Goal: Contribute content

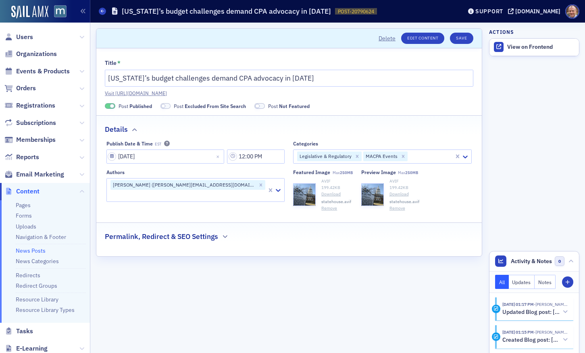
click at [331, 210] on button "Remove" at bounding box center [330, 208] width 16 height 6
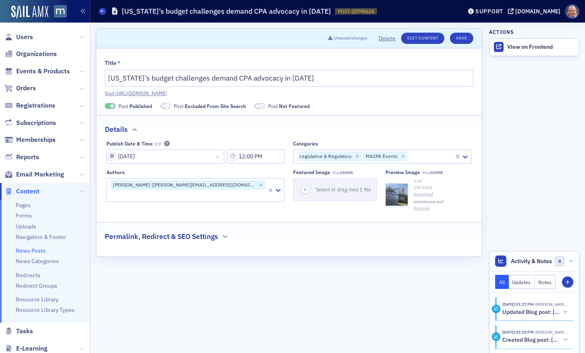
click at [420, 208] on button "Remove" at bounding box center [422, 208] width 16 height 6
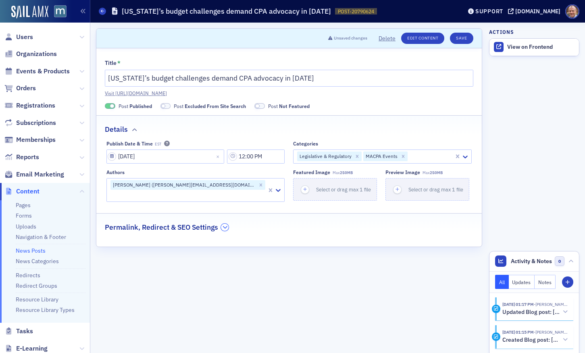
click at [226, 225] on icon "button" at bounding box center [225, 227] width 5 height 5
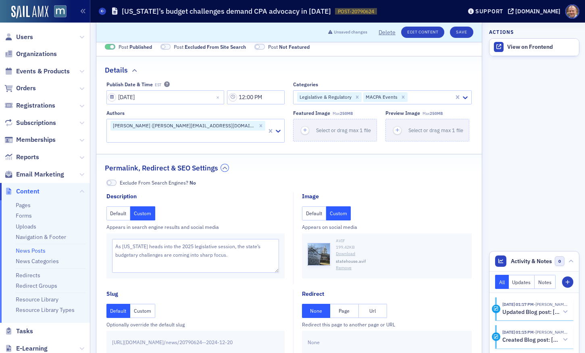
scroll to position [64, 0]
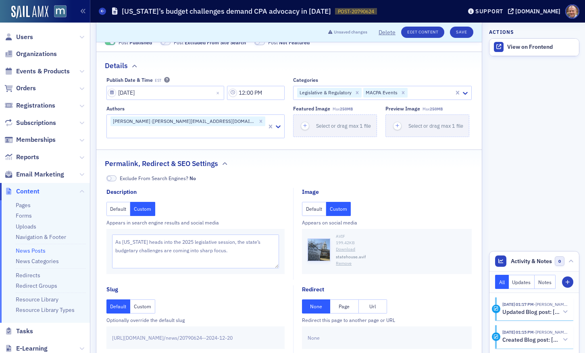
click at [345, 263] on button "Remove" at bounding box center [344, 264] width 16 height 6
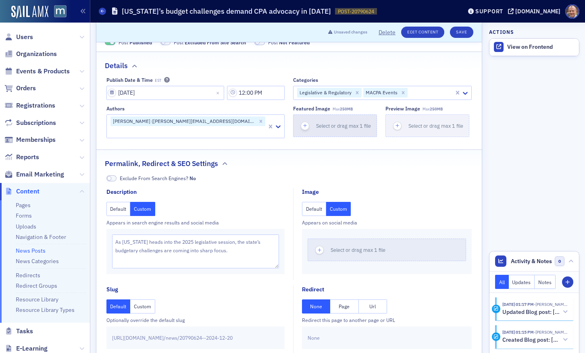
click at [333, 126] on span "Select or drag max 1 file" at bounding box center [343, 126] width 55 height 6
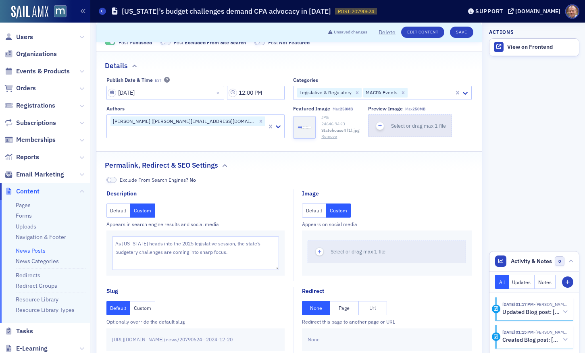
click at [405, 126] on span "Select or drag max 1 file" at bounding box center [418, 126] width 55 height 6
click at [338, 211] on button "Custom" at bounding box center [338, 211] width 25 height 14
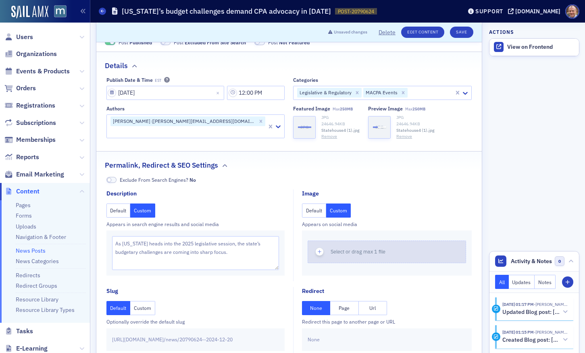
click at [321, 255] on icon "button" at bounding box center [319, 252] width 7 height 7
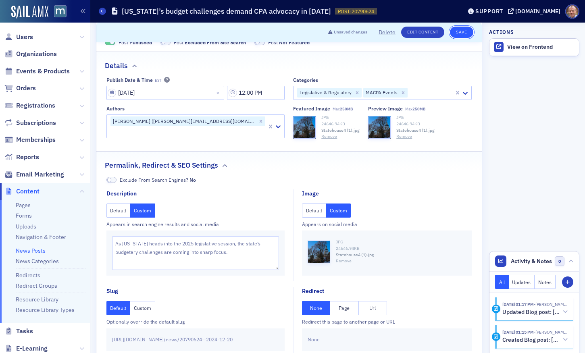
click at [461, 32] on button "Save" at bounding box center [461, 32] width 23 height 11
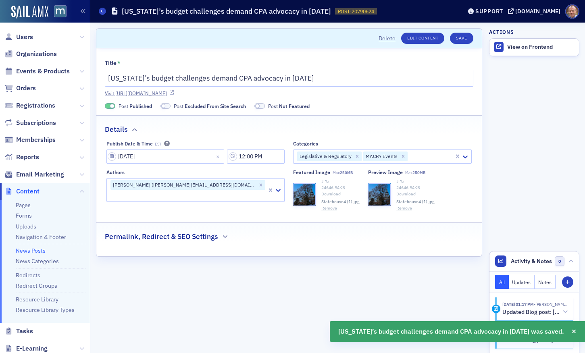
click at [294, 94] on link "Visit [URL][DOMAIN_NAME]" at bounding box center [289, 93] width 369 height 7
